Goal: Information Seeking & Learning: Check status

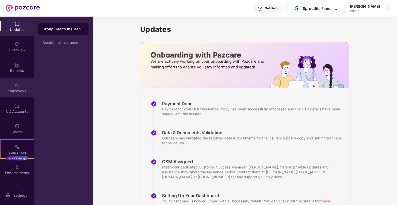
click at [17, 85] on img at bounding box center [16, 85] width 5 height 5
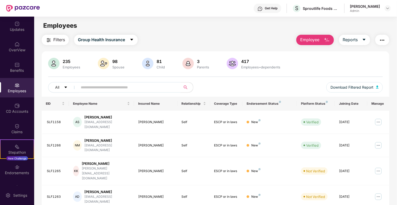
click at [110, 86] on input "text" at bounding box center [127, 87] width 93 height 8
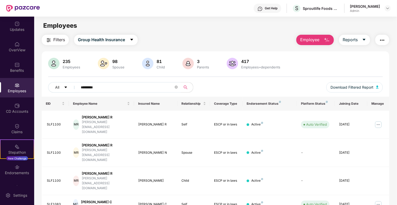
click at [110, 90] on input "*********" at bounding box center [127, 87] width 93 height 8
type input "*"
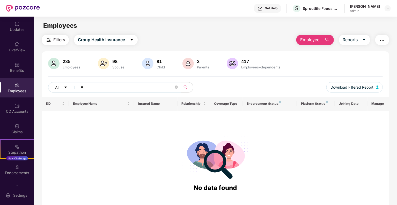
type input "*"
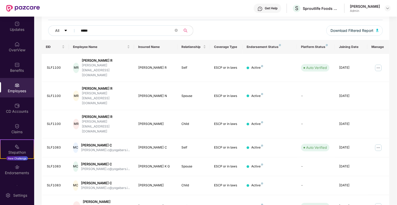
scroll to position [113, 0]
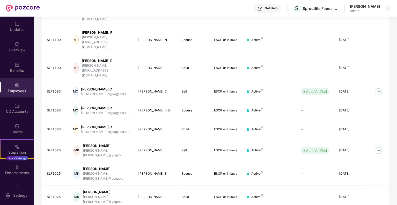
type input "*****"
click at [23, 6] on img at bounding box center [23, 8] width 34 height 7
click at [10, 8] on img at bounding box center [23, 8] width 34 height 7
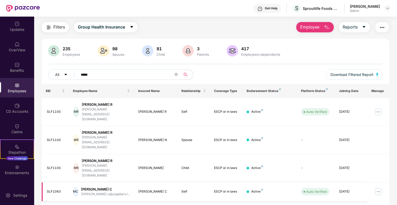
scroll to position [12, 0]
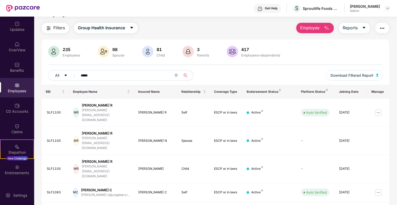
click at [125, 79] on span "*****" at bounding box center [128, 75] width 106 height 10
click at [177, 76] on icon "close-circle" at bounding box center [176, 74] width 3 height 3
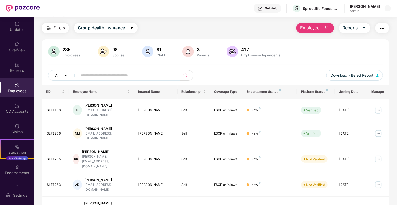
click at [65, 78] on button "All" at bounding box center [64, 75] width 32 height 10
click at [109, 72] on input "text" at bounding box center [127, 75] width 93 height 8
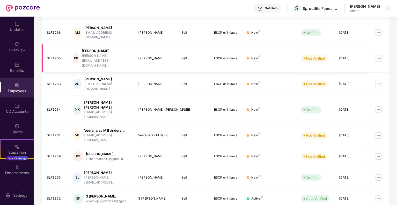
scroll to position [0, 0]
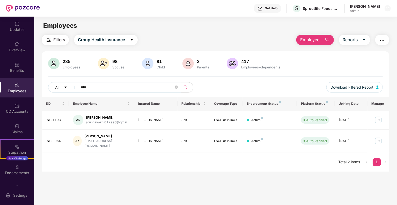
type input "****"
click at [8, 40] on div "OverView" at bounding box center [17, 46] width 34 height 19
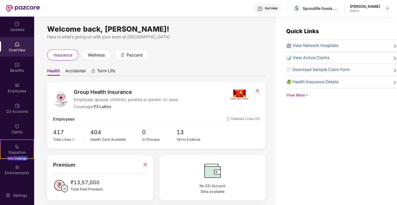
click at [79, 73] on span "Accidental" at bounding box center [75, 72] width 20 height 8
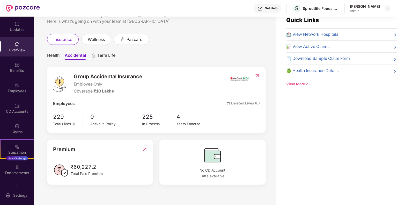
scroll to position [17, 0]
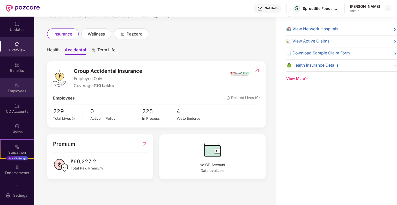
click at [24, 84] on div "Employees" at bounding box center [17, 87] width 34 height 19
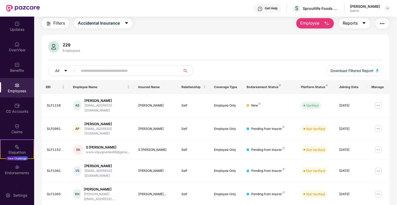
click at [349, 23] on span "Reports" at bounding box center [350, 23] width 15 height 6
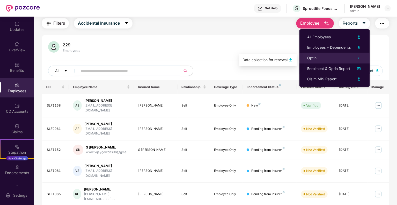
click at [331, 57] on div "Optin" at bounding box center [334, 58] width 70 height 11
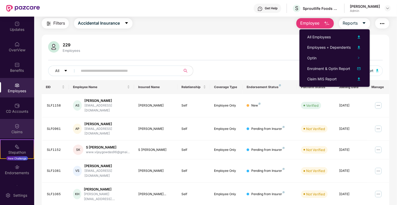
scroll to position [15, 0]
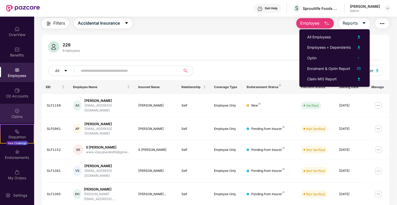
click at [20, 107] on div "Claims" at bounding box center [17, 113] width 34 height 19
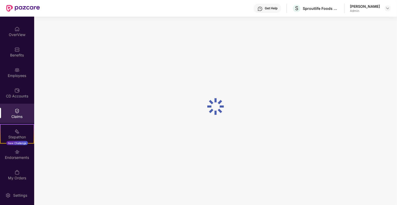
scroll to position [0, 0]
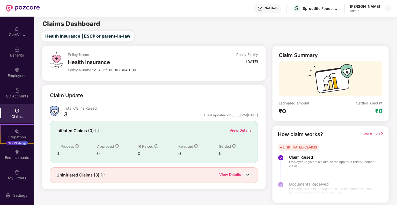
click at [239, 129] on div "View Details" at bounding box center [241, 130] width 22 height 6
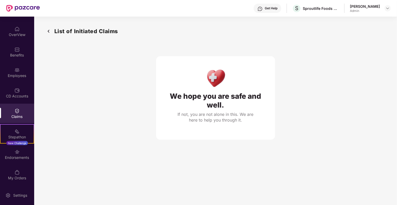
click at [50, 32] on img at bounding box center [49, 31] width 8 height 9
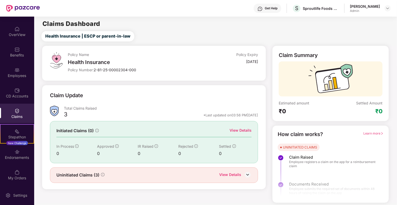
click at [236, 172] on div "View Details" at bounding box center [230, 175] width 22 height 7
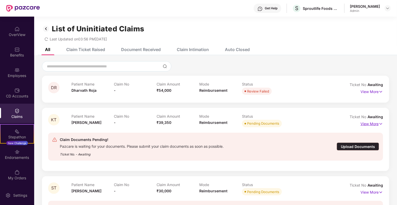
click at [369, 122] on p "View More" at bounding box center [371, 123] width 23 height 7
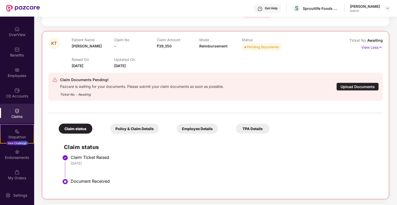
scroll to position [78, 0]
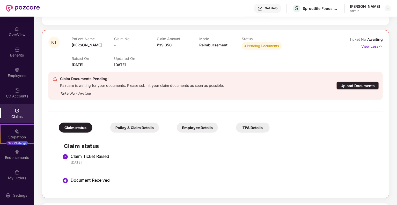
click at [140, 124] on div "Policy & Claim Details" at bounding box center [134, 127] width 49 height 10
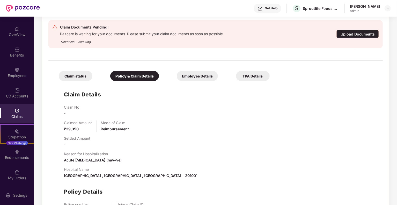
scroll to position [129, 0]
click at [191, 79] on div "Employee Details" at bounding box center [197, 76] width 41 height 10
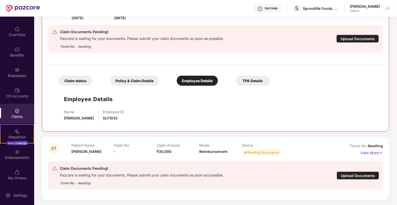
scroll to position [124, 0]
click at [263, 77] on div "TPA Details" at bounding box center [253, 81] width 34 height 10
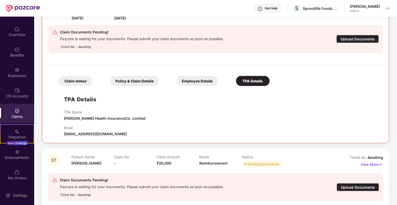
scroll to position [129, 0]
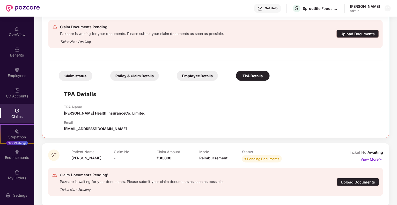
click at [74, 79] on div "Claim status" at bounding box center [76, 76] width 34 height 10
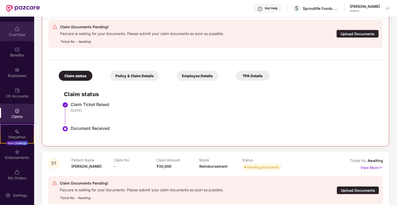
click at [24, 39] on div "OverView" at bounding box center [17, 31] width 34 height 19
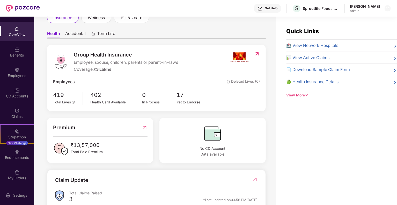
scroll to position [0, 0]
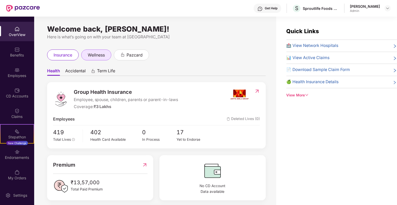
click at [108, 60] on div "wellness" at bounding box center [96, 54] width 30 height 11
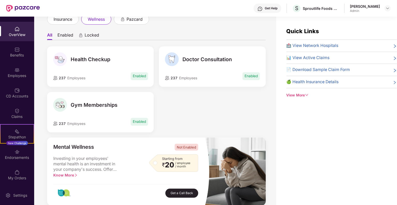
scroll to position [10, 0]
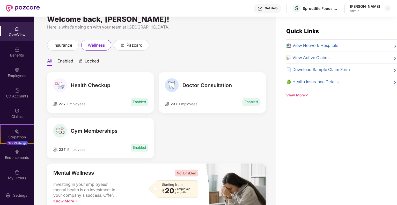
click at [66, 59] on li "Enabled" at bounding box center [65, 62] width 16 height 8
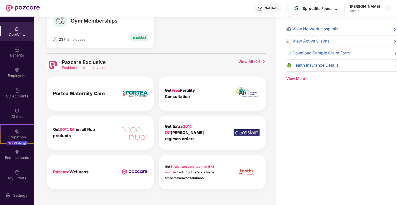
scroll to position [118, 0]
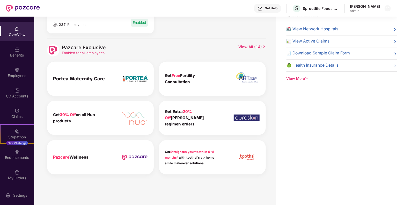
click at [28, 37] on div "OverView" at bounding box center [17, 34] width 34 height 5
